Goal: Task Accomplishment & Management: Manage account settings

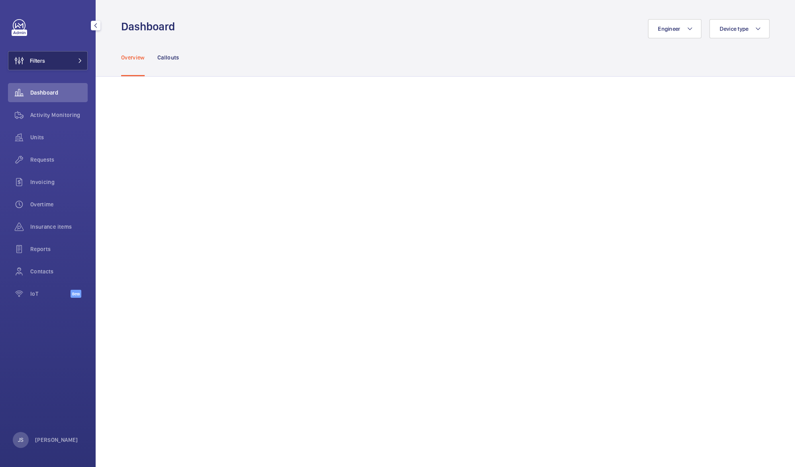
click at [42, 61] on span "Filters" at bounding box center [37, 61] width 15 height 8
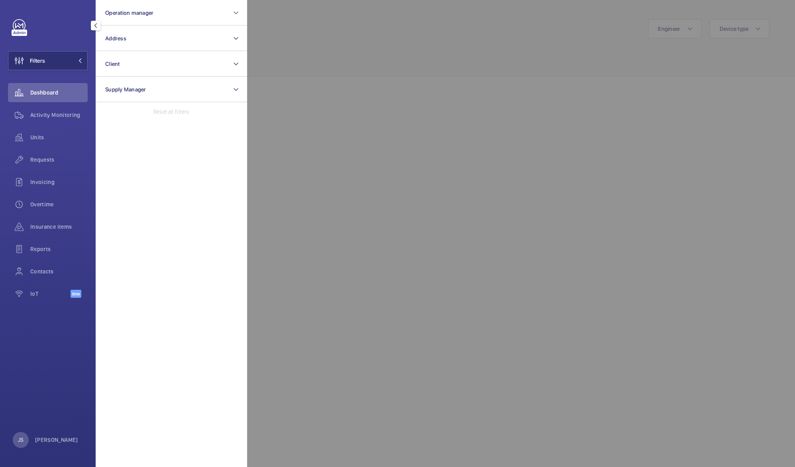
click at [376, 66] on div at bounding box center [644, 233] width 795 height 467
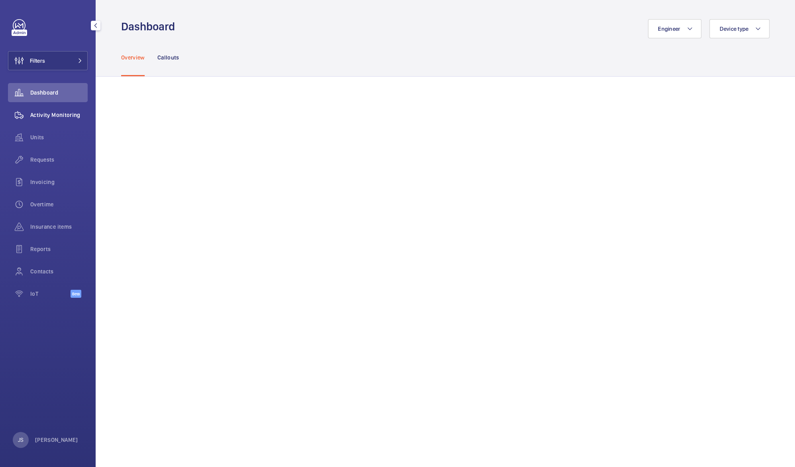
click at [39, 113] on span "Activity Monitoring" at bounding box center [58, 115] width 57 height 8
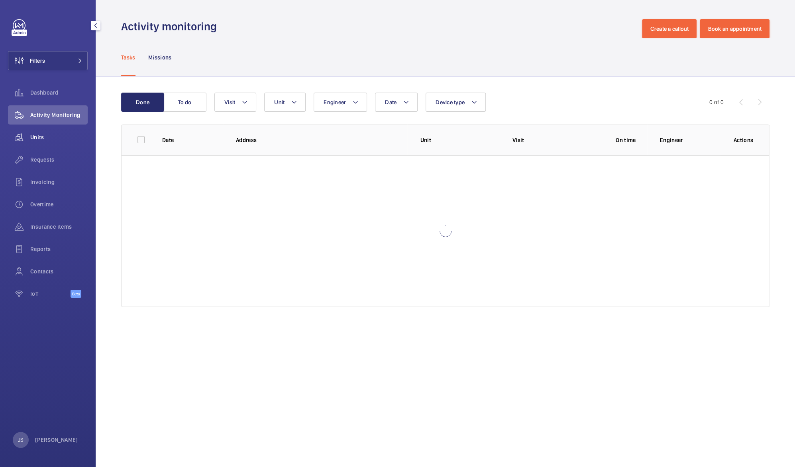
click at [41, 136] on span "Units" at bounding box center [58, 137] width 57 height 8
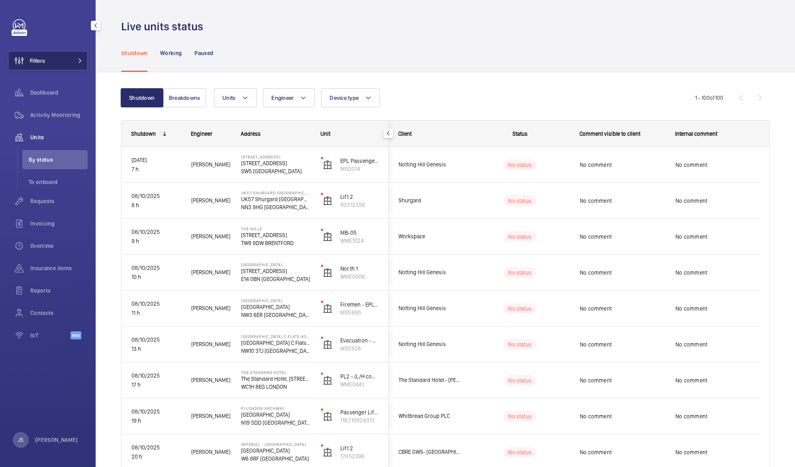
click at [41, 66] on span "Filters" at bounding box center [26, 60] width 37 height 19
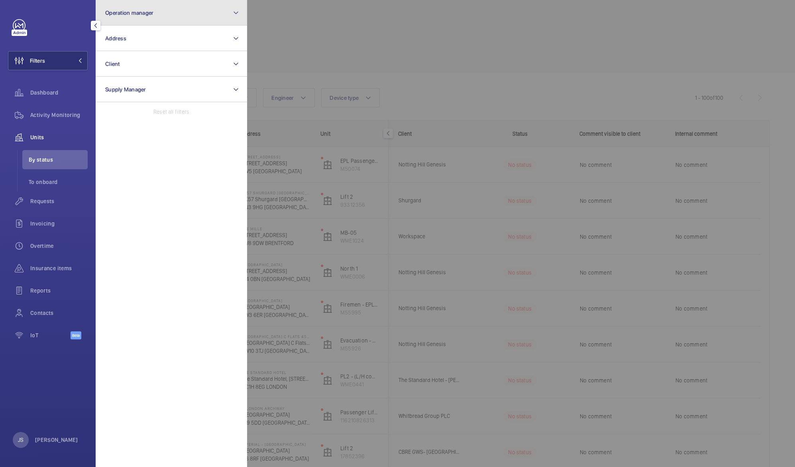
click at [125, 14] on span "Operation manager" at bounding box center [129, 13] width 48 height 6
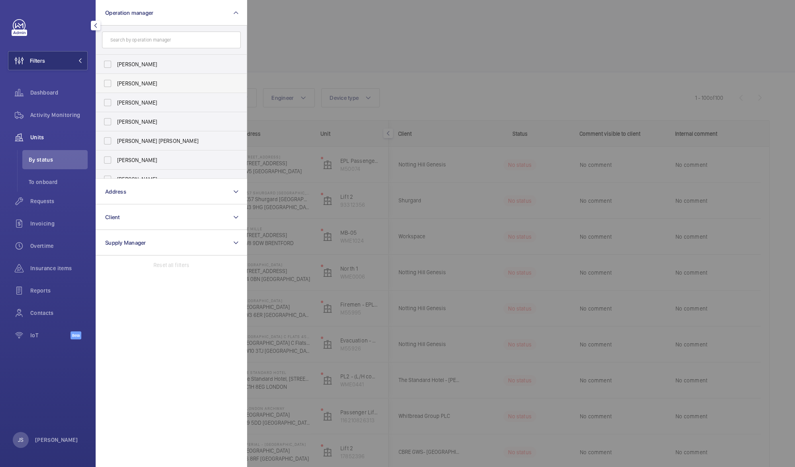
click at [128, 80] on span "[PERSON_NAME]" at bounding box center [172, 83] width 110 height 8
click at [116, 80] on input "[PERSON_NAME]" at bounding box center [108, 83] width 16 height 16
checkbox input "true"
click at [317, 39] on div at bounding box center [644, 233] width 795 height 467
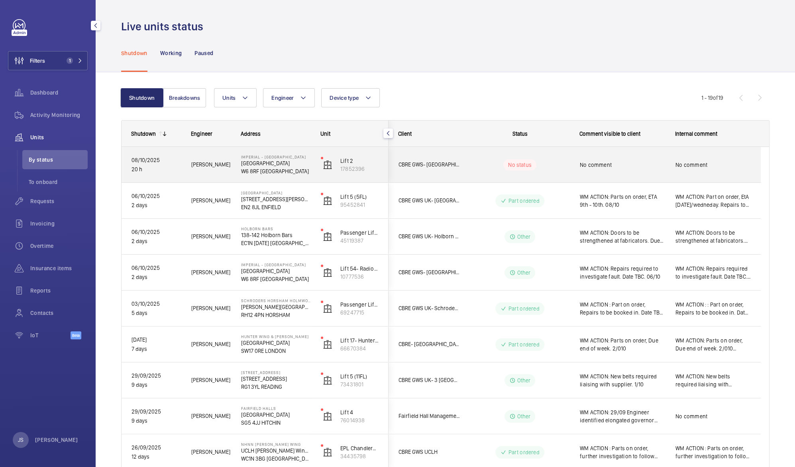
click at [267, 168] on p "W6 8RF [GEOGRAPHIC_DATA]" at bounding box center [275, 171] width 69 height 8
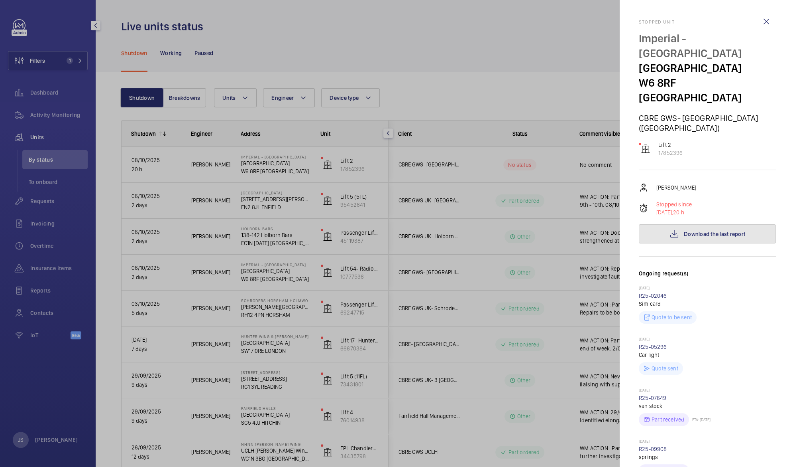
click at [693, 230] on span "Download the last report" at bounding box center [714, 233] width 61 height 6
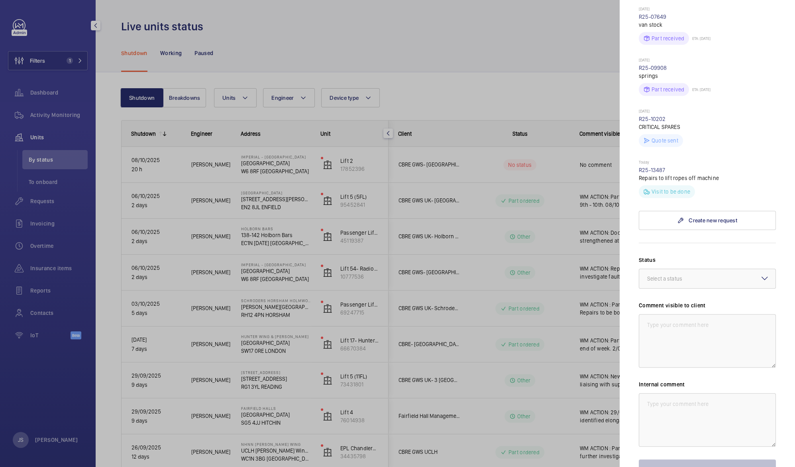
scroll to position [415, 0]
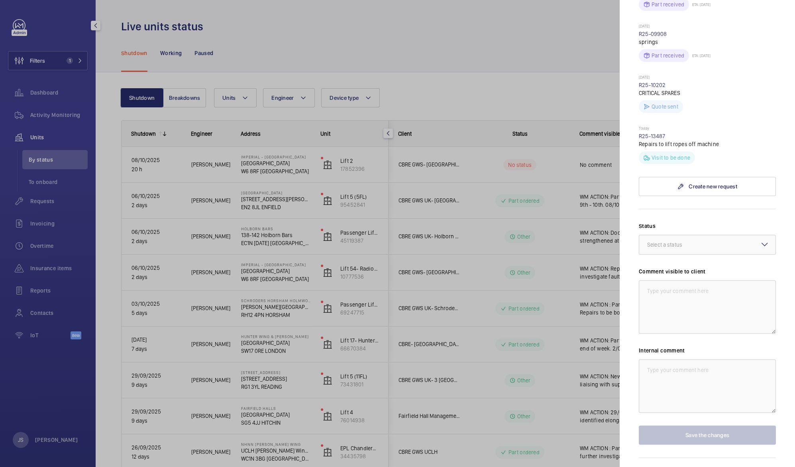
click at [760, 239] on mat-icon at bounding box center [765, 244] width 10 height 10
click at [688, 334] on span "Other" at bounding box center [708, 338] width 120 height 8
click at [681, 280] on textarea at bounding box center [707, 306] width 137 height 53
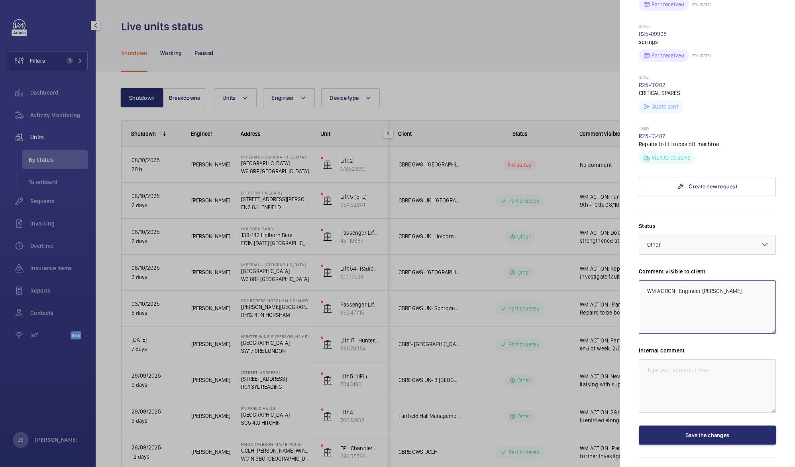
click at [678, 280] on textarea "WM ACTION : Engineer [PERSON_NAME]" at bounding box center [707, 306] width 137 height 53
click at [730, 280] on textarea "WM ACTION :09/10 Engineer ide" at bounding box center [707, 306] width 137 height 53
click at [712, 280] on textarea "WM ACTION :09/10 Engineer identified fault on drive following Power interuption…" at bounding box center [707, 306] width 137 height 53
click at [719, 283] on textarea "WM ACTION :09/10 Engineer identified fault on drive following Power interuption…" at bounding box center [707, 306] width 137 height 53
click at [742, 284] on textarea "WM ACTION :09/10 Engineer identified fault on drive following Power interuption…" at bounding box center [707, 306] width 137 height 53
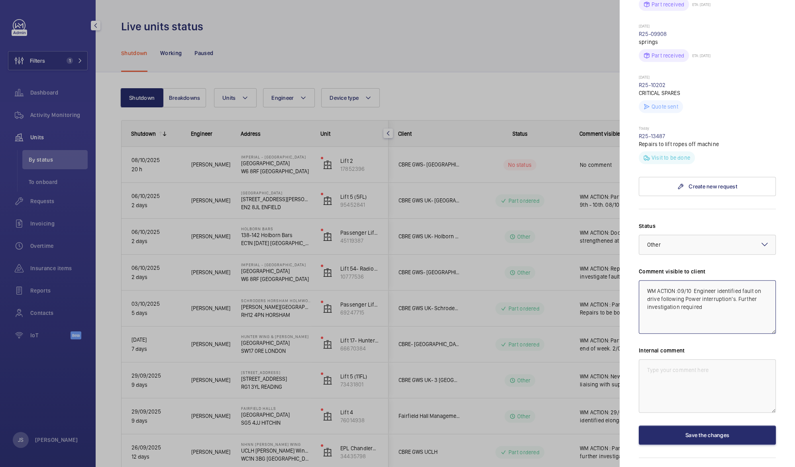
type textarea "WM ACTION :09/10 Engineer identified fault on drive following Power interruptio…"
click at [507, 29] on div at bounding box center [397, 233] width 795 height 467
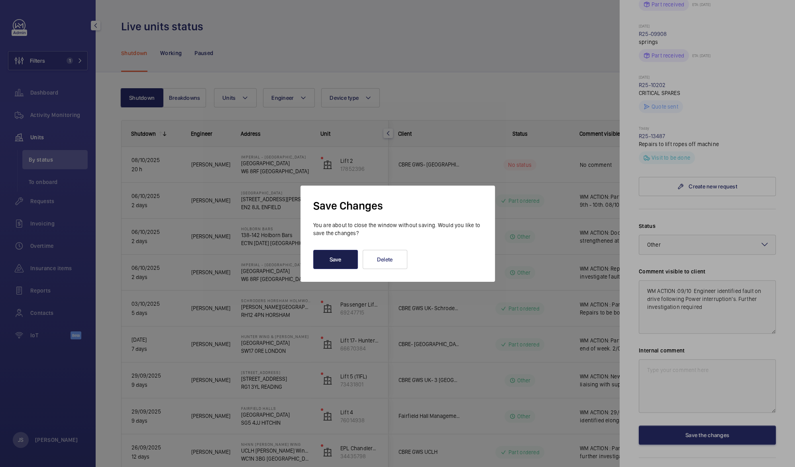
click at [335, 258] on button "Save" at bounding box center [335, 259] width 45 height 19
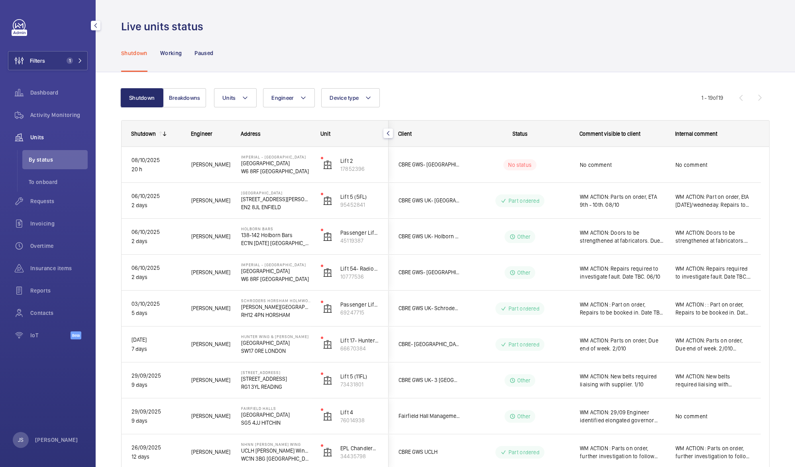
scroll to position [0, 0]
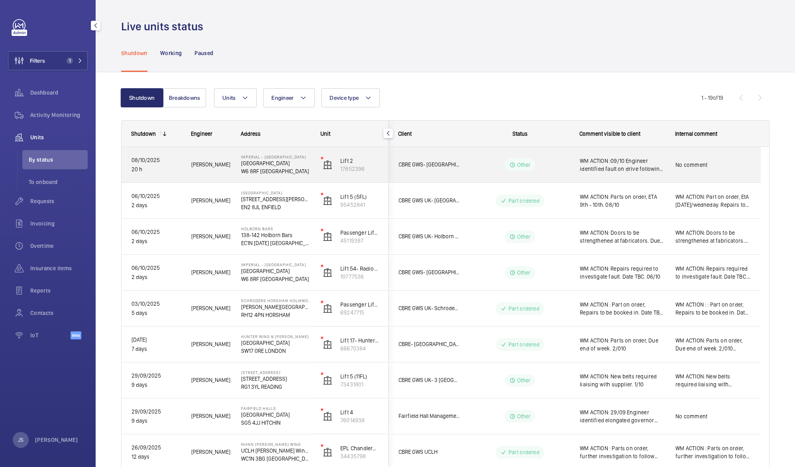
click at [591, 163] on span "WM ACTION :09/10 Engineer identified fault on drive following Power interruptio…" at bounding box center [622, 165] width 85 height 16
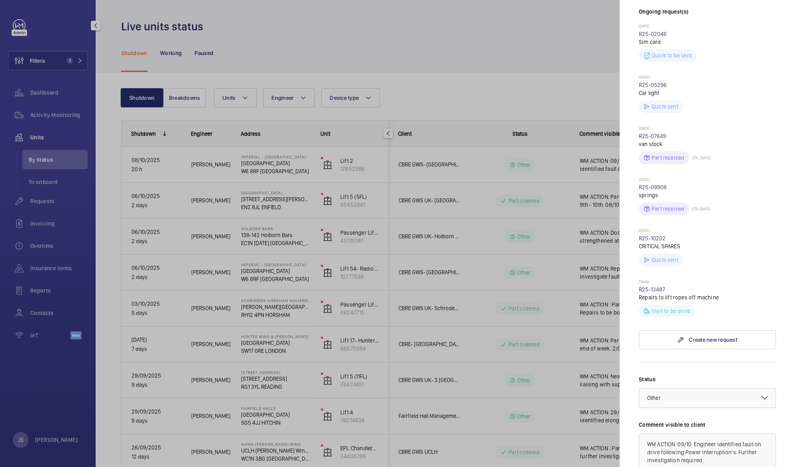
scroll to position [336, 0]
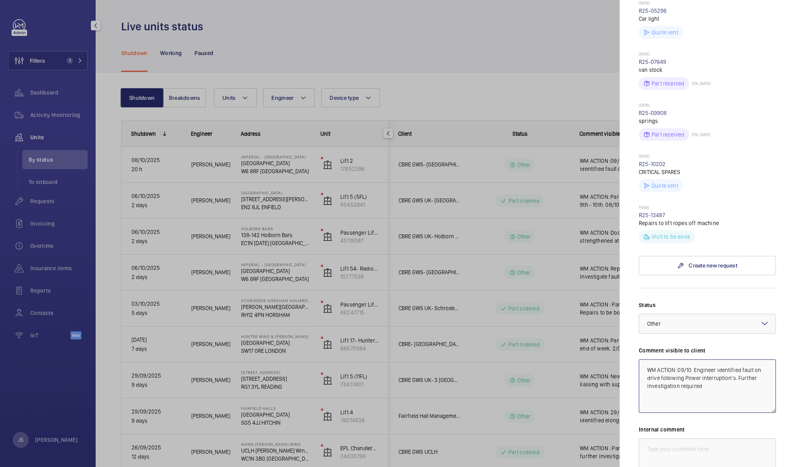
click at [746, 374] on textarea "WM ACTION :09/10 Engineer identified fault on drive following Power interruptio…" at bounding box center [707, 385] width 137 height 53
type textarea "WM ACTION :09/10 Engineer identified fault on drive following Power interruptio…"
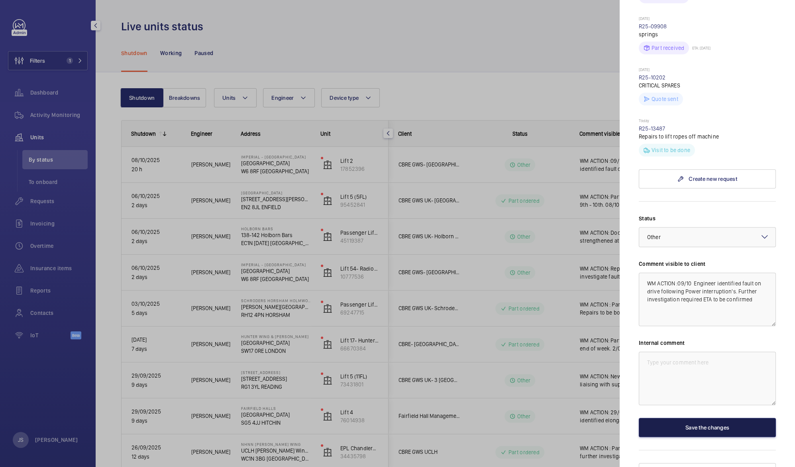
click at [723, 417] on button "Save the changes" at bounding box center [707, 426] width 137 height 19
